Goal: Information Seeking & Learning: Find specific fact

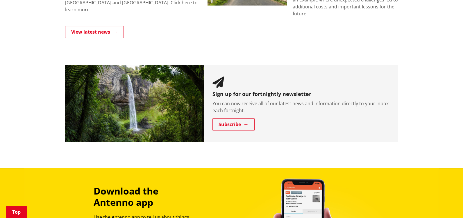
scroll to position [532, 0]
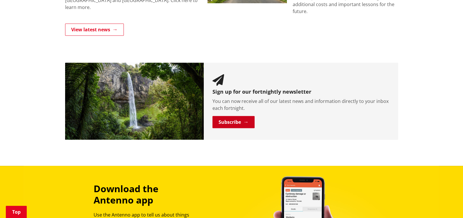
click at [236, 116] on link "Subscribe" at bounding box center [233, 122] width 42 height 12
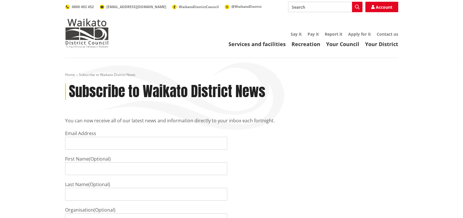
click at [71, 141] on input "Email Address" at bounding box center [146, 143] width 162 height 13
type input "Laura.Kellaway@waidc.govt.nz"
type input "Laura"
type input "Kellaway"
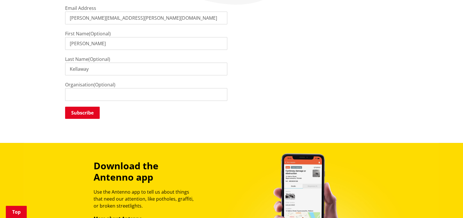
scroll to position [126, 0]
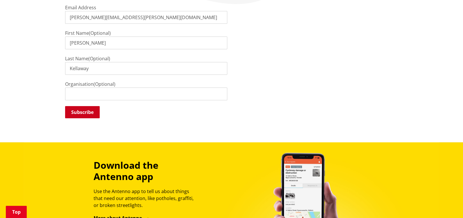
click at [80, 112] on input "Subscribe" at bounding box center [82, 112] width 35 height 12
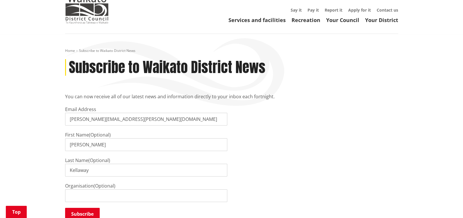
scroll to position [0, 0]
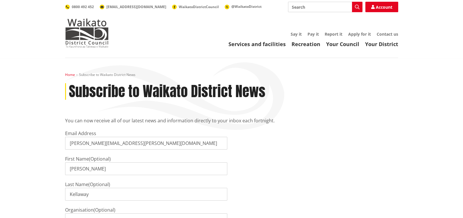
click at [70, 73] on link "Home" at bounding box center [70, 74] width 10 height 5
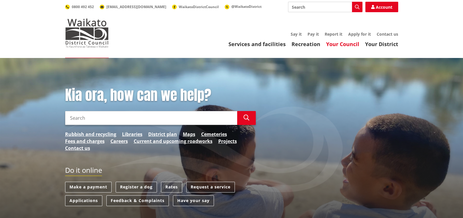
click at [344, 43] on link "Your Council" at bounding box center [342, 44] width 33 height 7
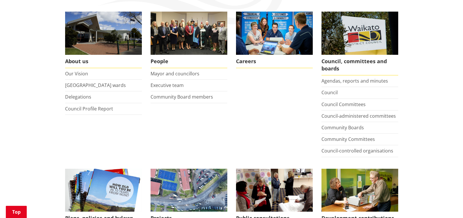
scroll to position [107, 0]
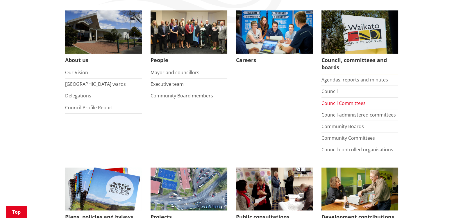
click at [344, 100] on link "Council Committees" at bounding box center [343, 103] width 44 height 6
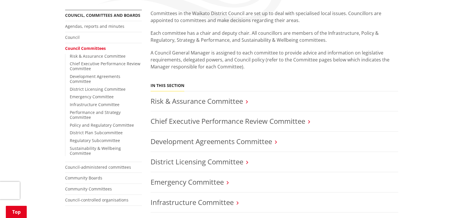
scroll to position [105, 0]
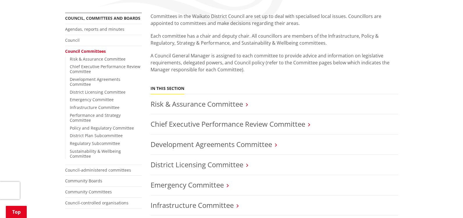
click at [85, 50] on link "Council Committees" at bounding box center [85, 52] width 41 height 6
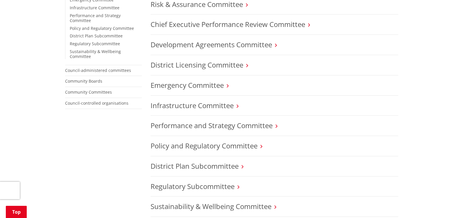
scroll to position [213, 0]
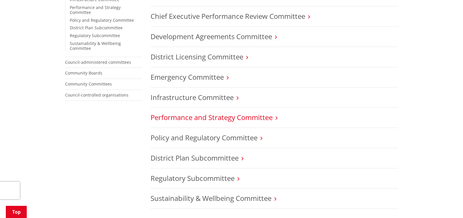
click at [244, 116] on link "Performance and Strategy Committee" at bounding box center [211, 118] width 122 height 10
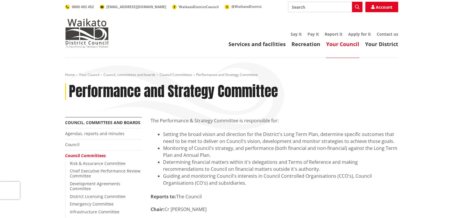
click at [293, 6] on input "Search" at bounding box center [325, 7] width 74 height 10
type input "strategy & finance heritage"
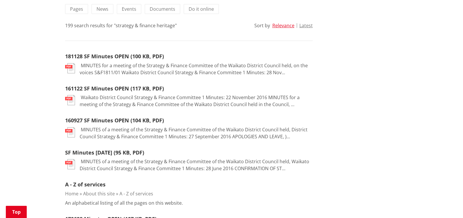
scroll to position [136, 0]
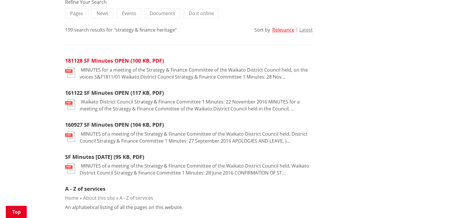
click at [113, 60] on link "181128 SF Minutes OPEN (100 KB, PDF)" at bounding box center [114, 60] width 99 height 7
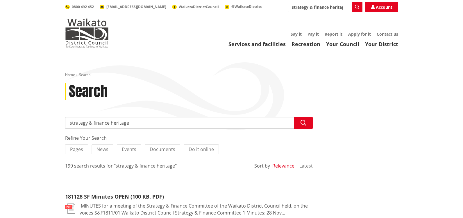
scroll to position [136, 0]
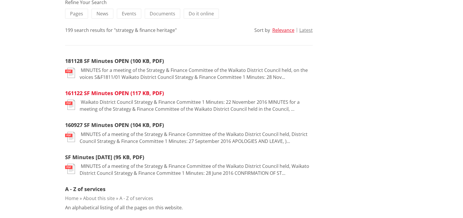
click at [106, 92] on link "161122 SF Minutes OPEN (117 KB, PDF)" at bounding box center [114, 93] width 99 height 7
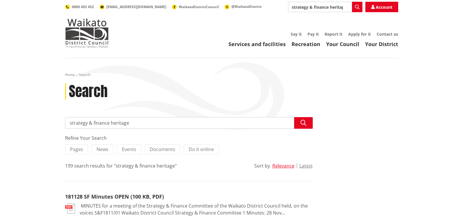
scroll to position [136, 0]
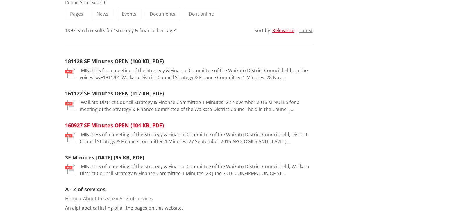
click at [105, 123] on link "160927 SF Minutes OPEN (104 KB, PDF)" at bounding box center [114, 125] width 99 height 7
click at [119, 124] on link "160927 SF Minutes OPEN (104 KB, PDF)" at bounding box center [114, 125] width 99 height 7
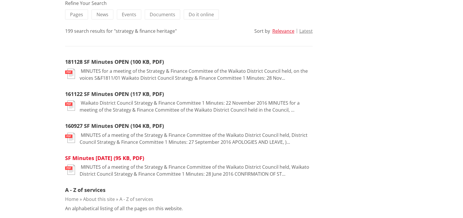
click at [112, 155] on link "SF Minutes [DATE] (95 KB, PDF)" at bounding box center [104, 158] width 79 height 7
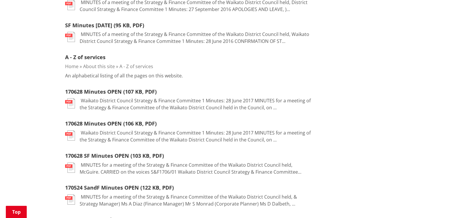
scroll to position [270, 0]
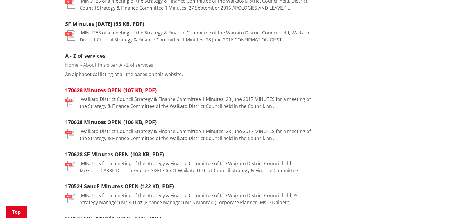
click at [109, 88] on link "170628 Minutes OPEN (107 KB, PDF)" at bounding box center [110, 90] width 91 height 7
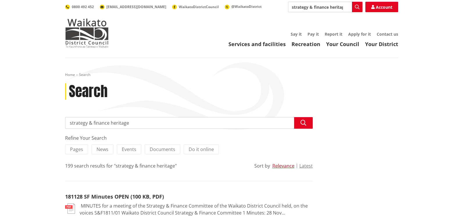
scroll to position [270, 0]
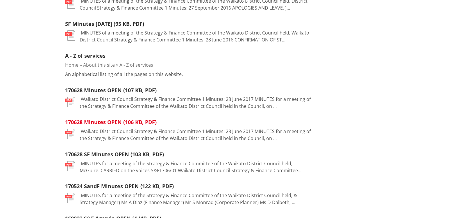
click at [123, 120] on link "170628 Minutes OPEN (106 KB, PDF)" at bounding box center [110, 122] width 91 height 7
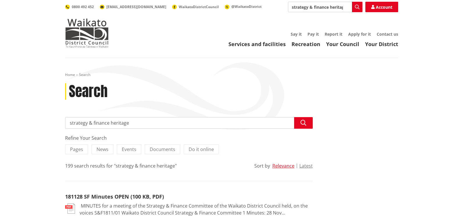
scroll to position [270, 0]
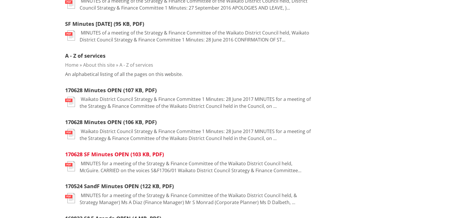
click at [102, 152] on link "170628 SF Minutes OPEN (103 KB, PDF)" at bounding box center [114, 154] width 99 height 7
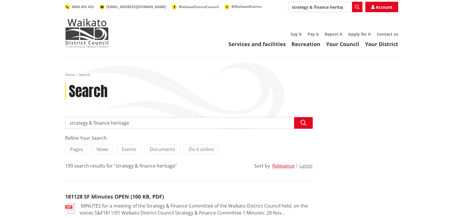
scroll to position [270, 0]
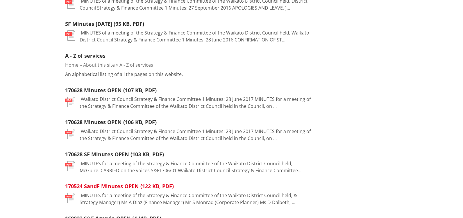
click at [111, 185] on link "170524 SandF Minutes OPEN (122 KB, PDF)" at bounding box center [119, 186] width 109 height 7
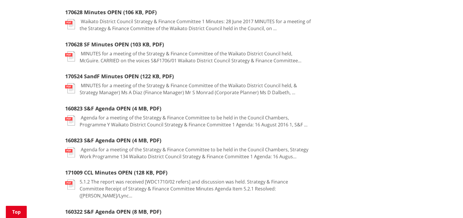
scroll to position [387, 0]
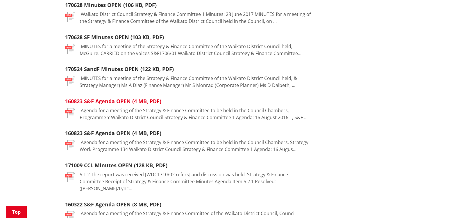
click at [102, 98] on link "160823 S&F Agenda OPEN (4 MB, PDF)" at bounding box center [113, 101] width 96 height 7
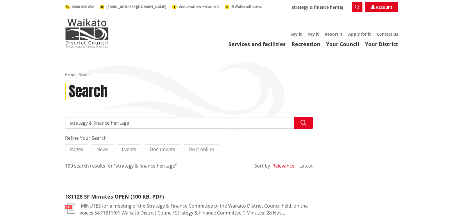
scroll to position [387, 0]
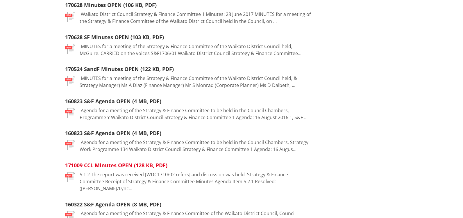
click at [112, 163] on link "171009 CCL Minutes OPEN (128 KB, PDF)" at bounding box center [116, 165] width 102 height 7
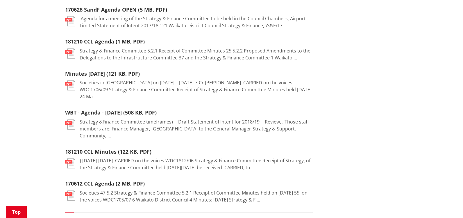
scroll to position [652, 0]
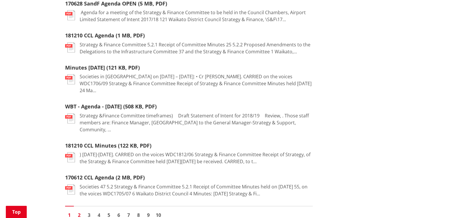
click at [78, 211] on link "2" at bounding box center [79, 215] width 9 height 9
